Goal: Find contact information: Find contact information

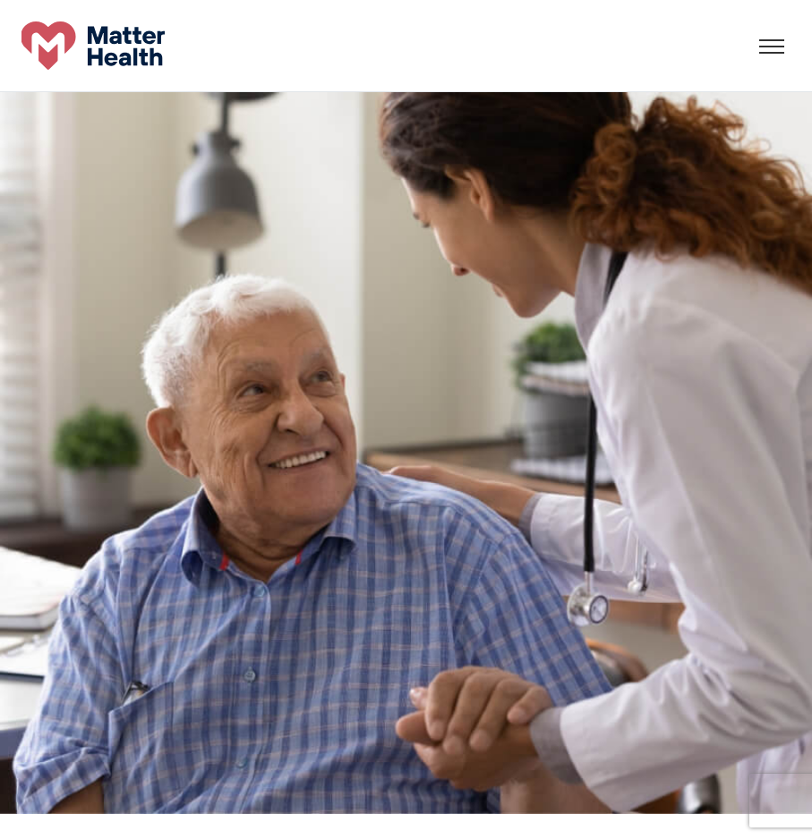
click at [773, 41] on div at bounding box center [772, 45] width 36 height 27
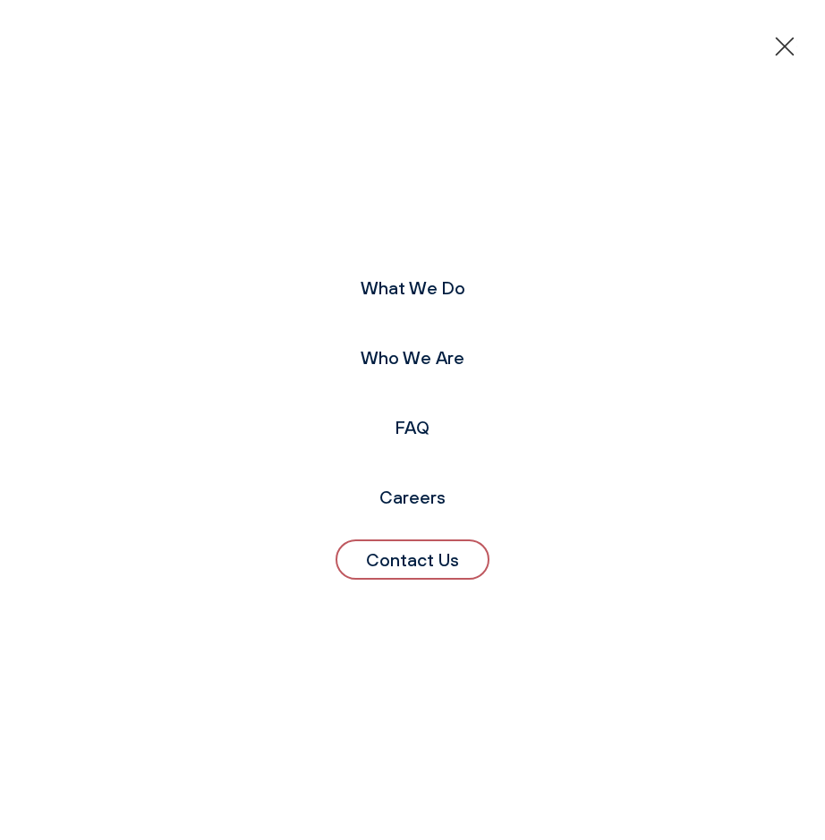
click at [429, 558] on link "Contact Us" at bounding box center [413, 560] width 154 height 40
